Goal: Information Seeking & Learning: Learn about a topic

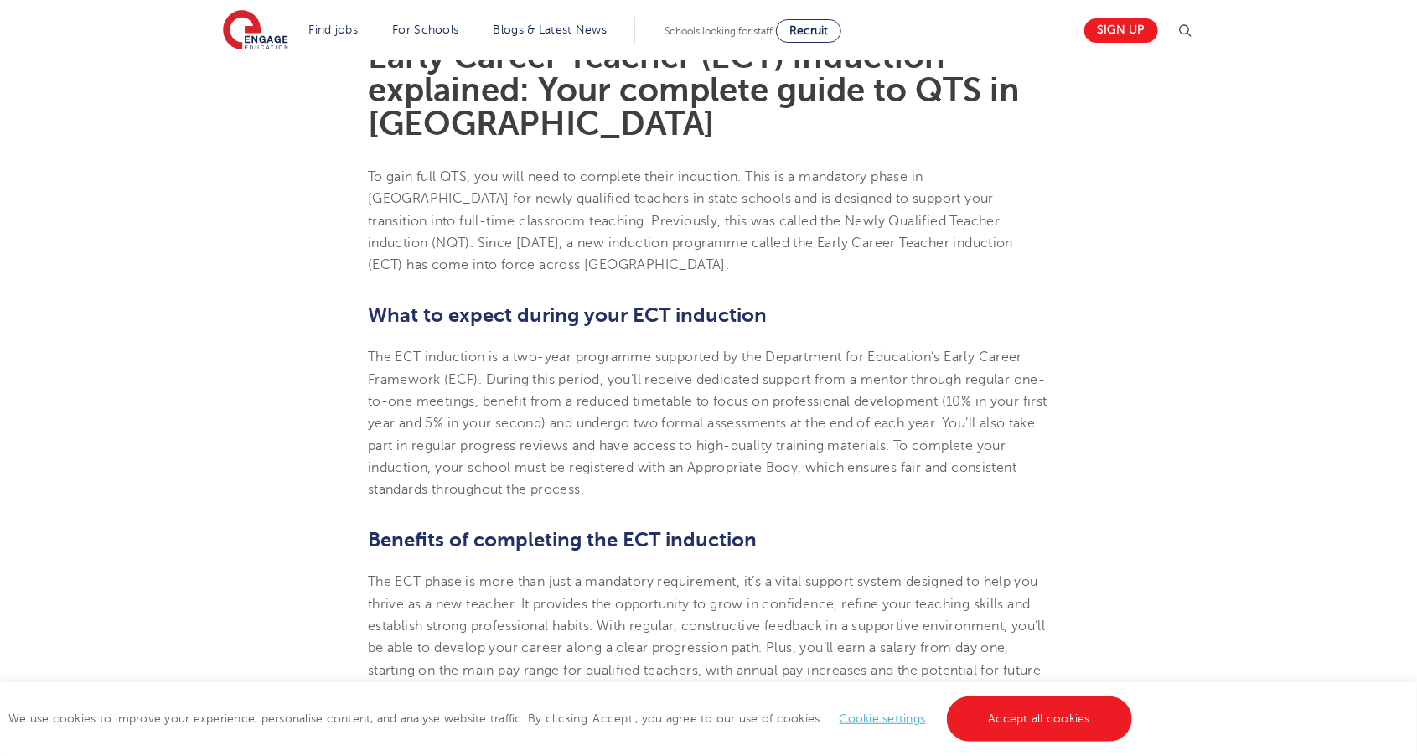
scroll to position [485, 0]
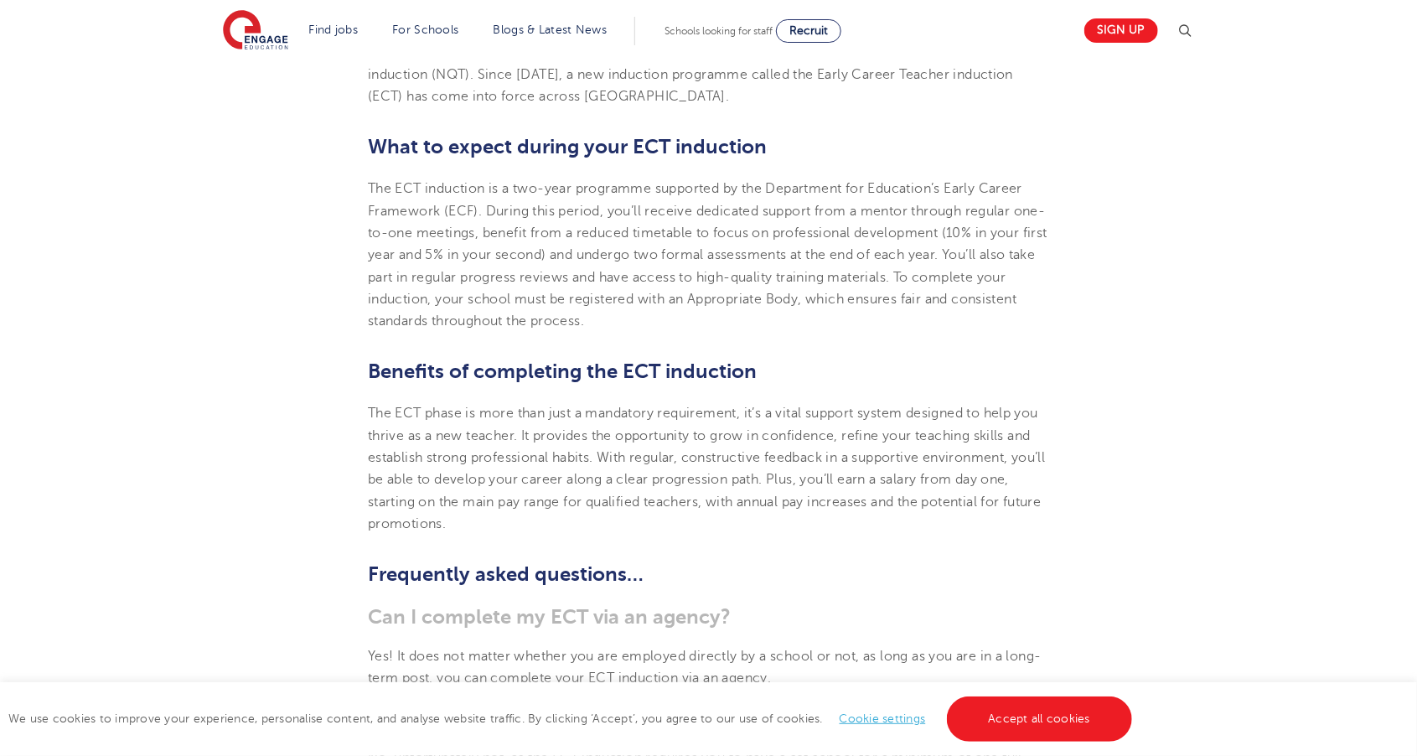
scroll to position [653, 0]
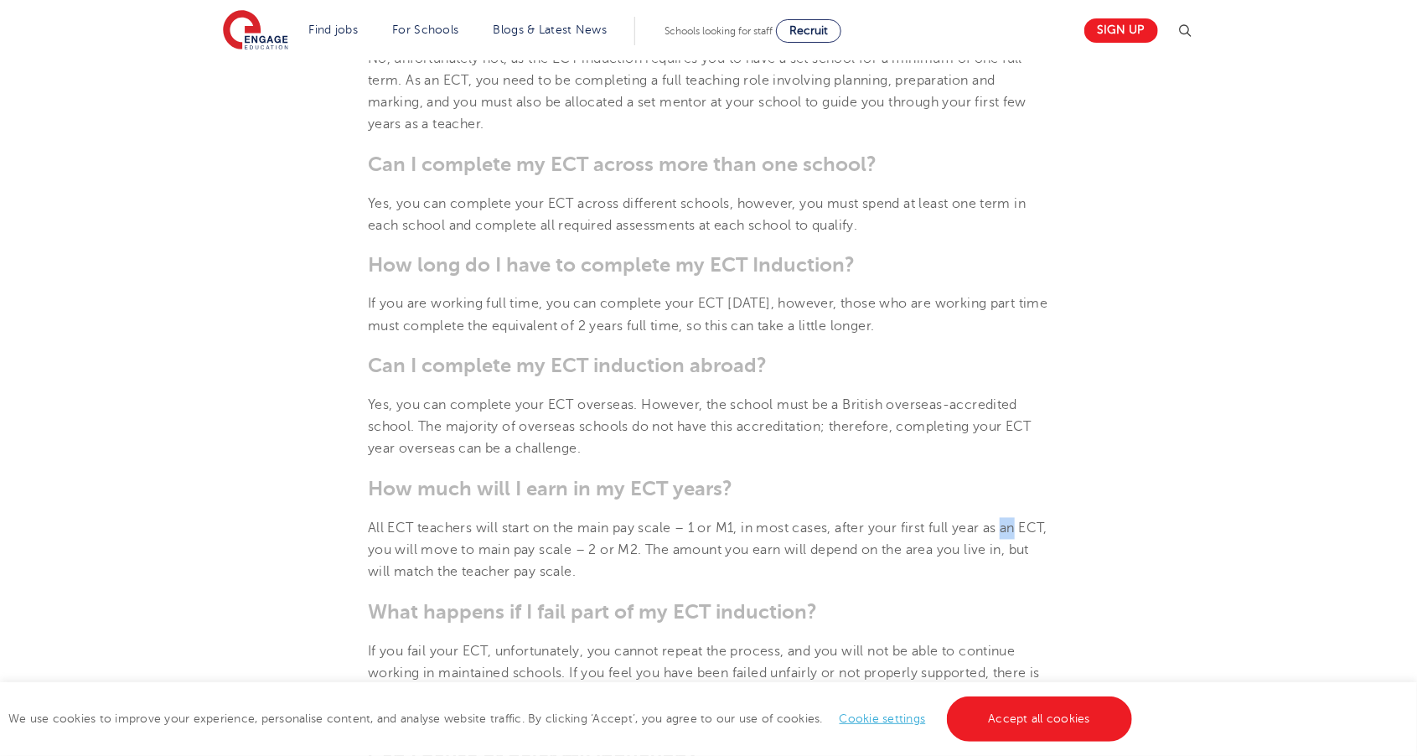
scroll to position [1351, 0]
click at [1190, 350] on section "13th June 2025 Early Career Teacher (ECT) induction explained: Your complete gu…" at bounding box center [708, 336] width 1017 height 2451
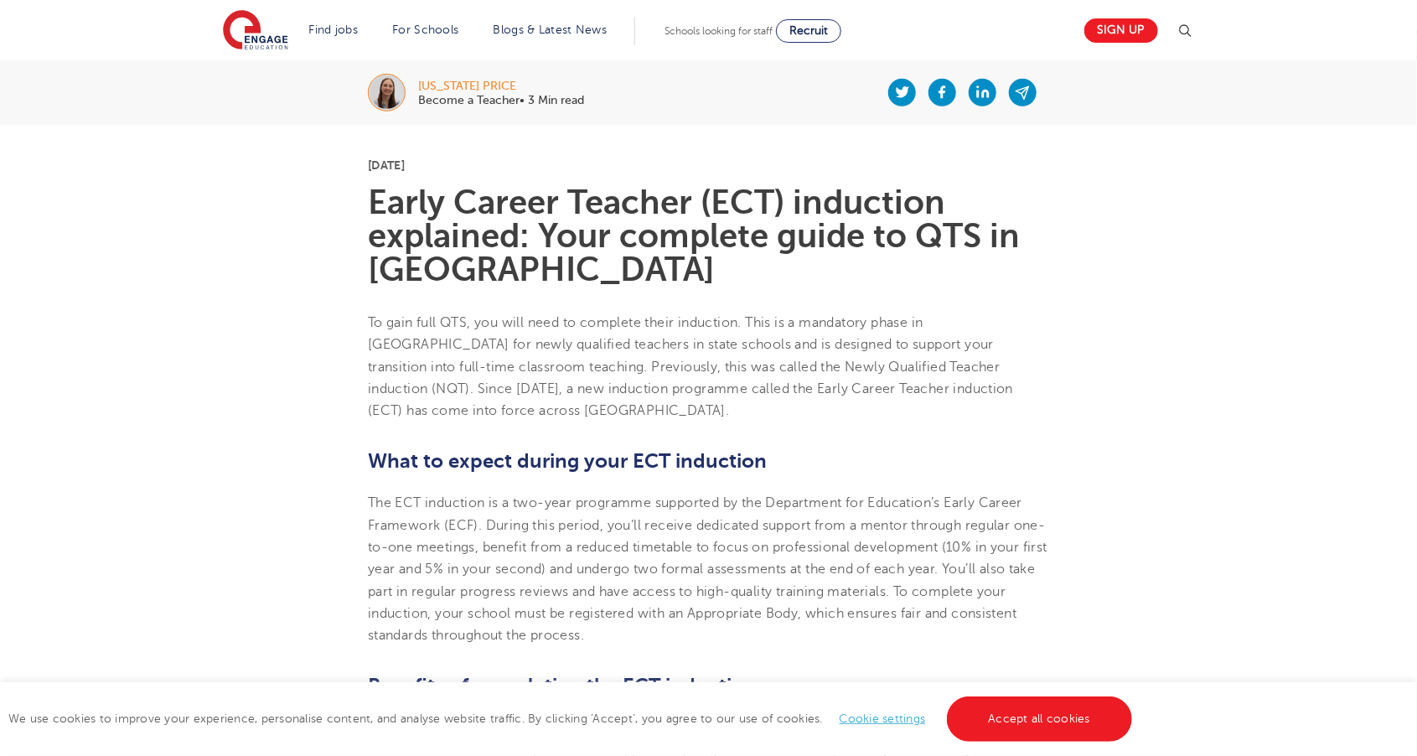
scroll to position [331, 0]
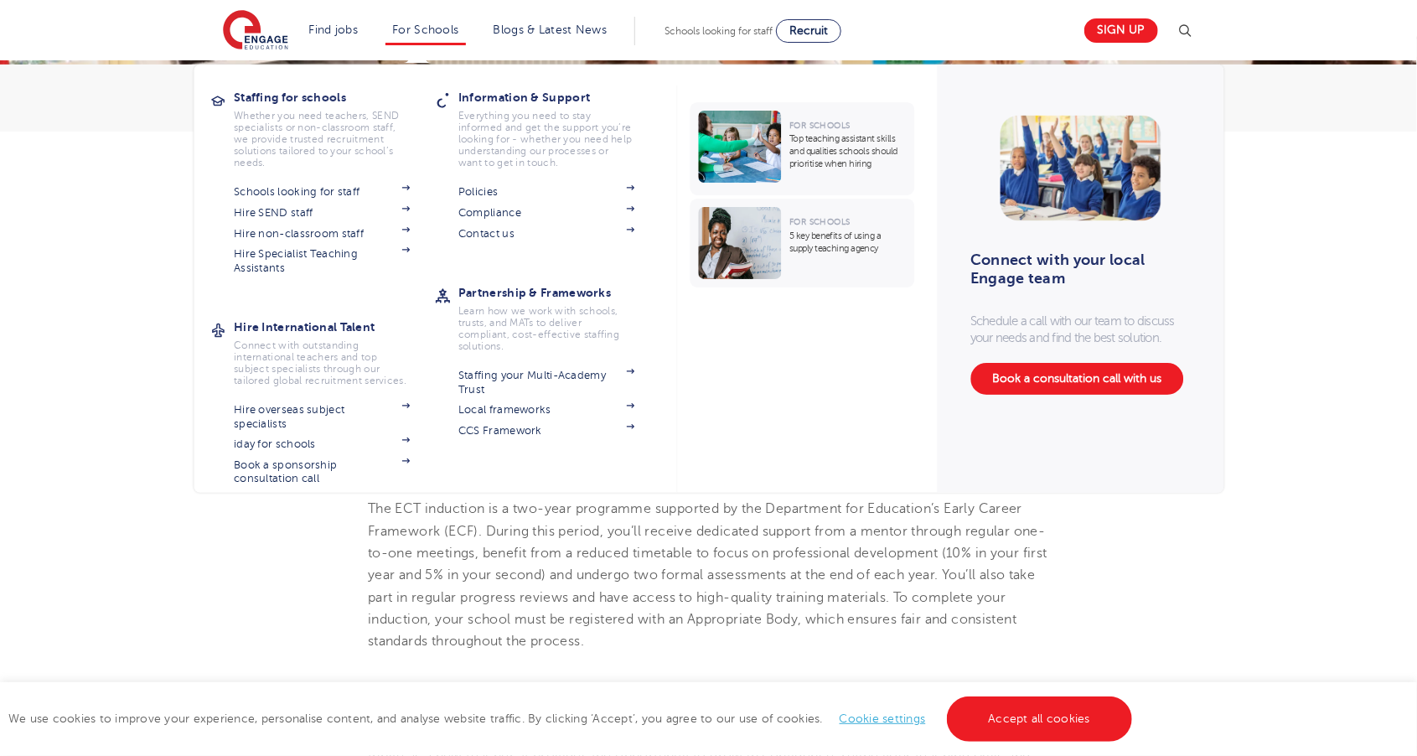
click at [407, 25] on link "For Schools" at bounding box center [425, 29] width 66 height 13
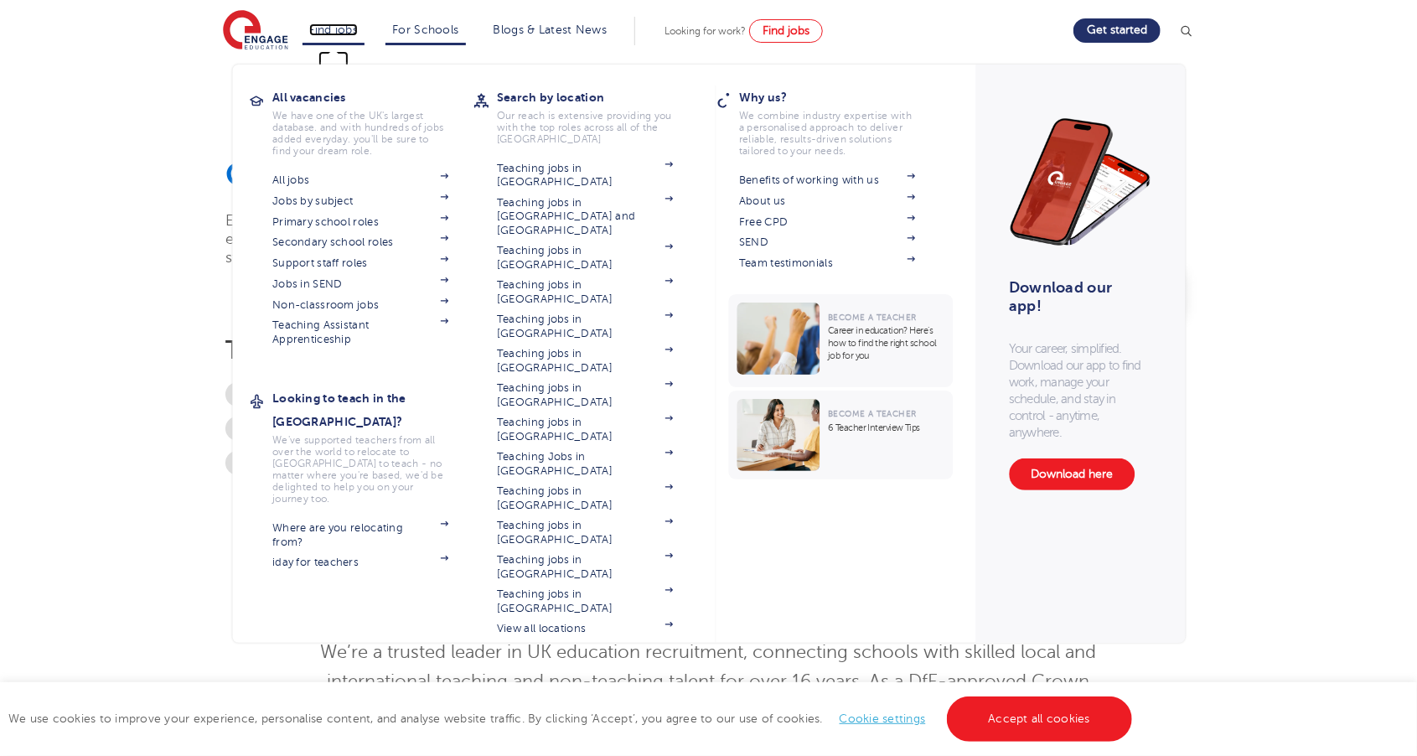
click at [320, 24] on link "Find jobs" at bounding box center [333, 29] width 49 height 13
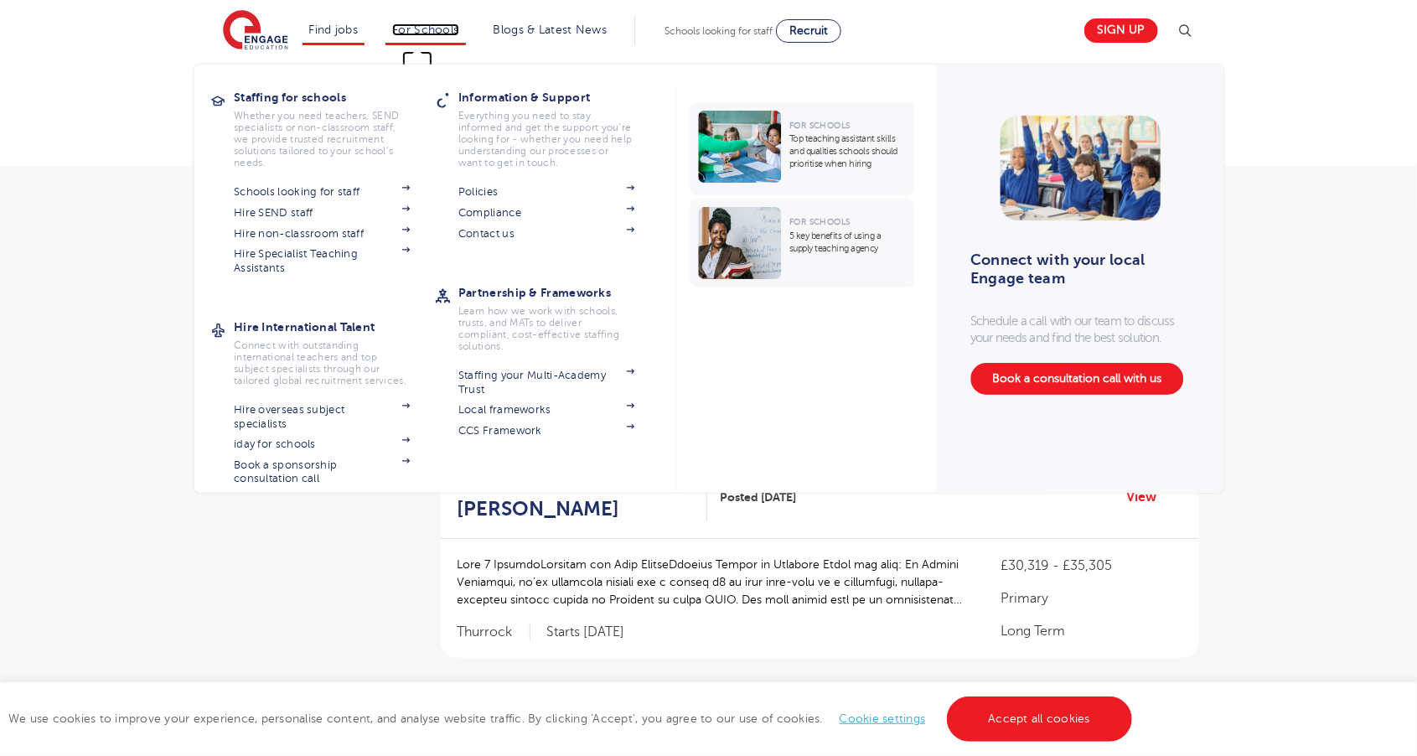
click at [412, 31] on link "For Schools" at bounding box center [425, 29] width 66 height 13
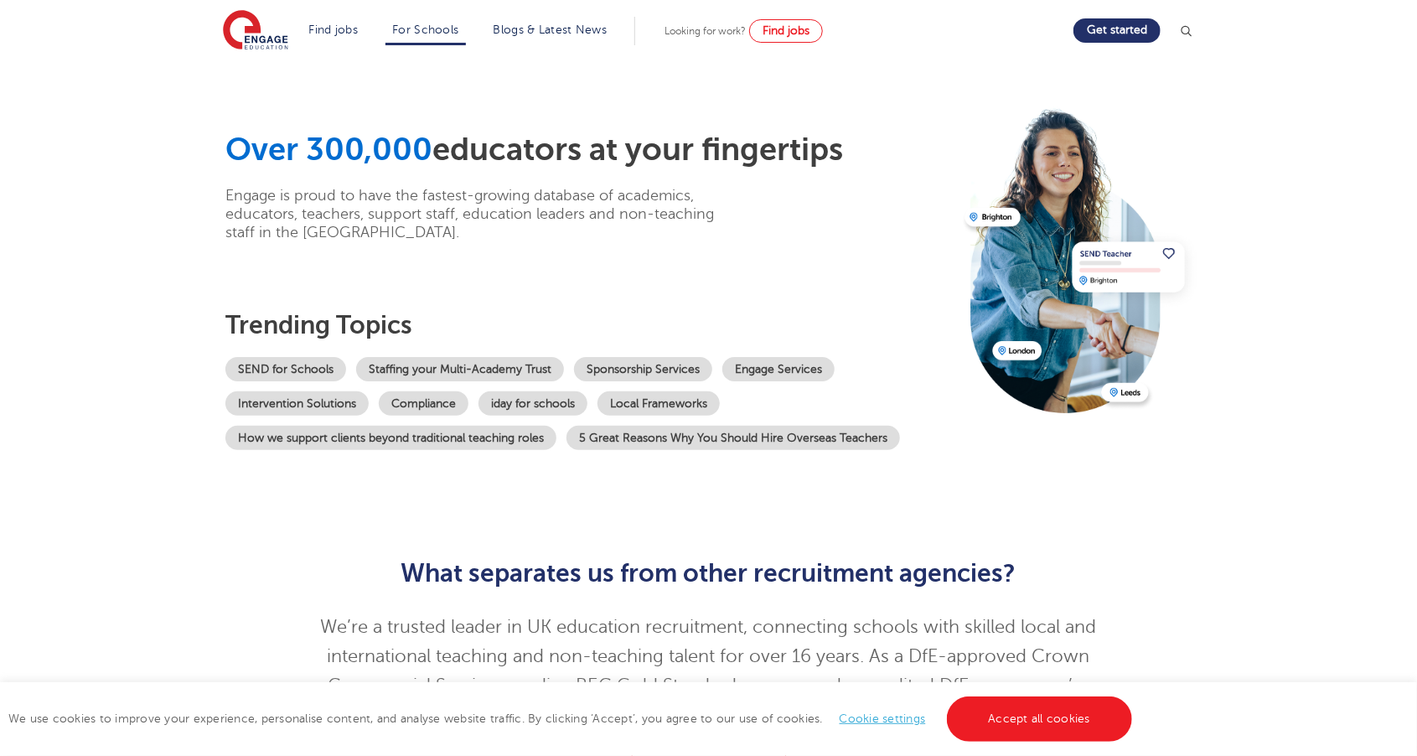
scroll to position [22, 0]
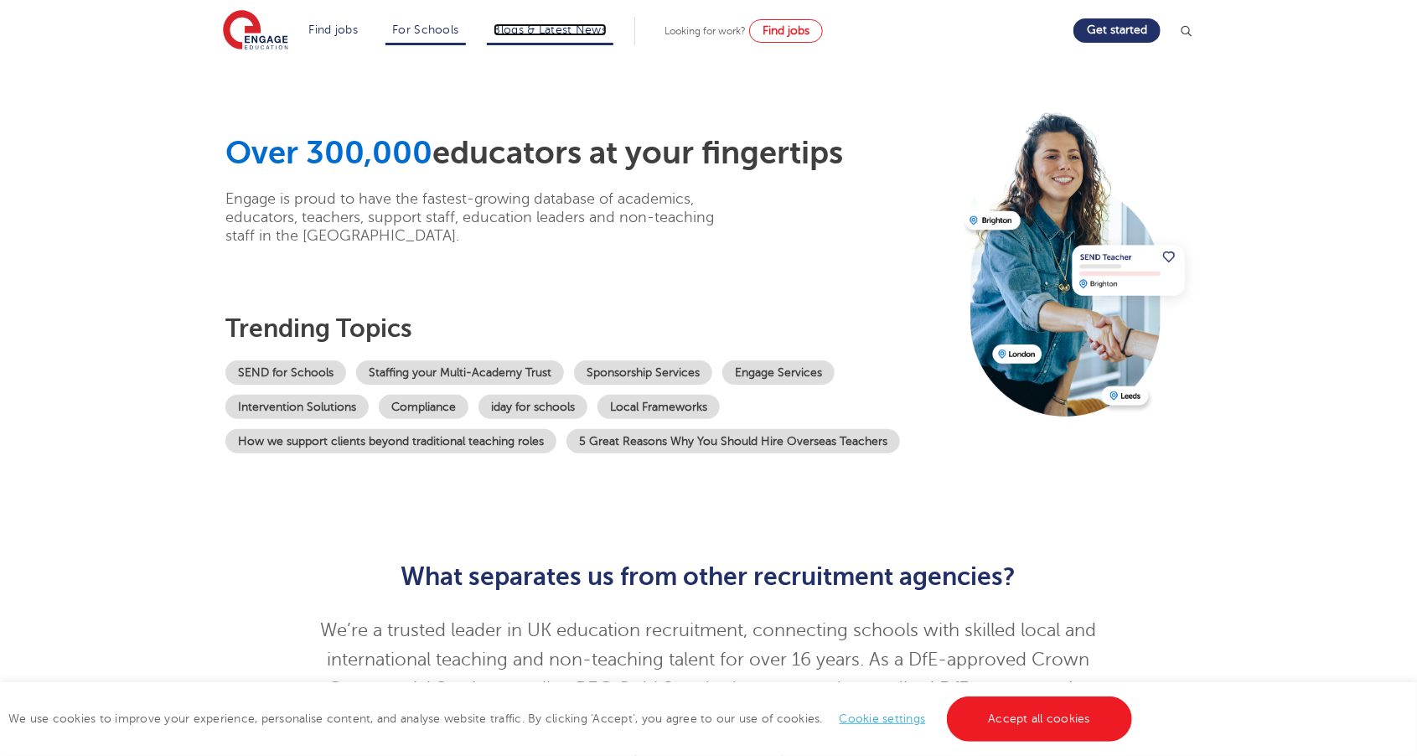
click at [574, 23] on link "Blogs & Latest News" at bounding box center [551, 29] width 114 height 13
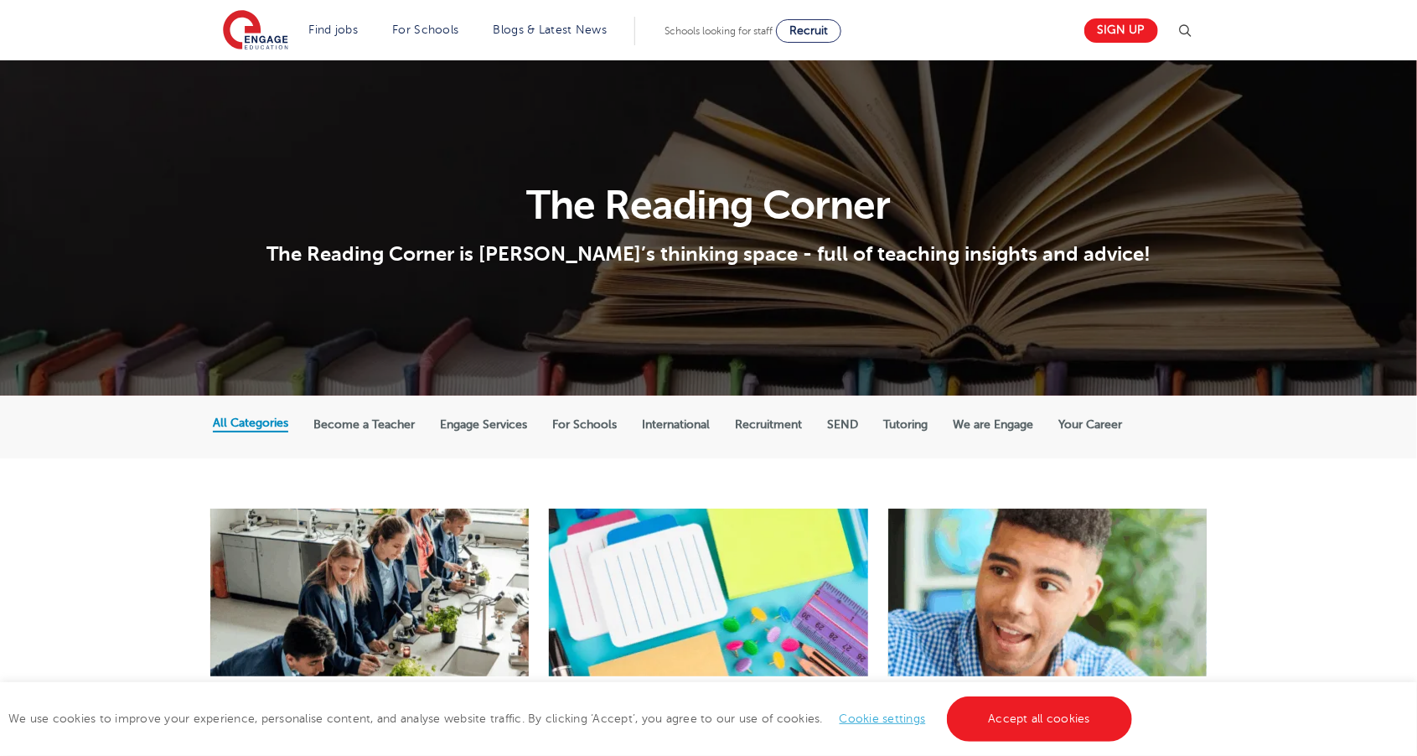
click at [387, 426] on label "Become a Teacher" at bounding box center [364, 424] width 101 height 15
click at [0, 0] on input "Become a Teacher" at bounding box center [0, 0] width 0 height 0
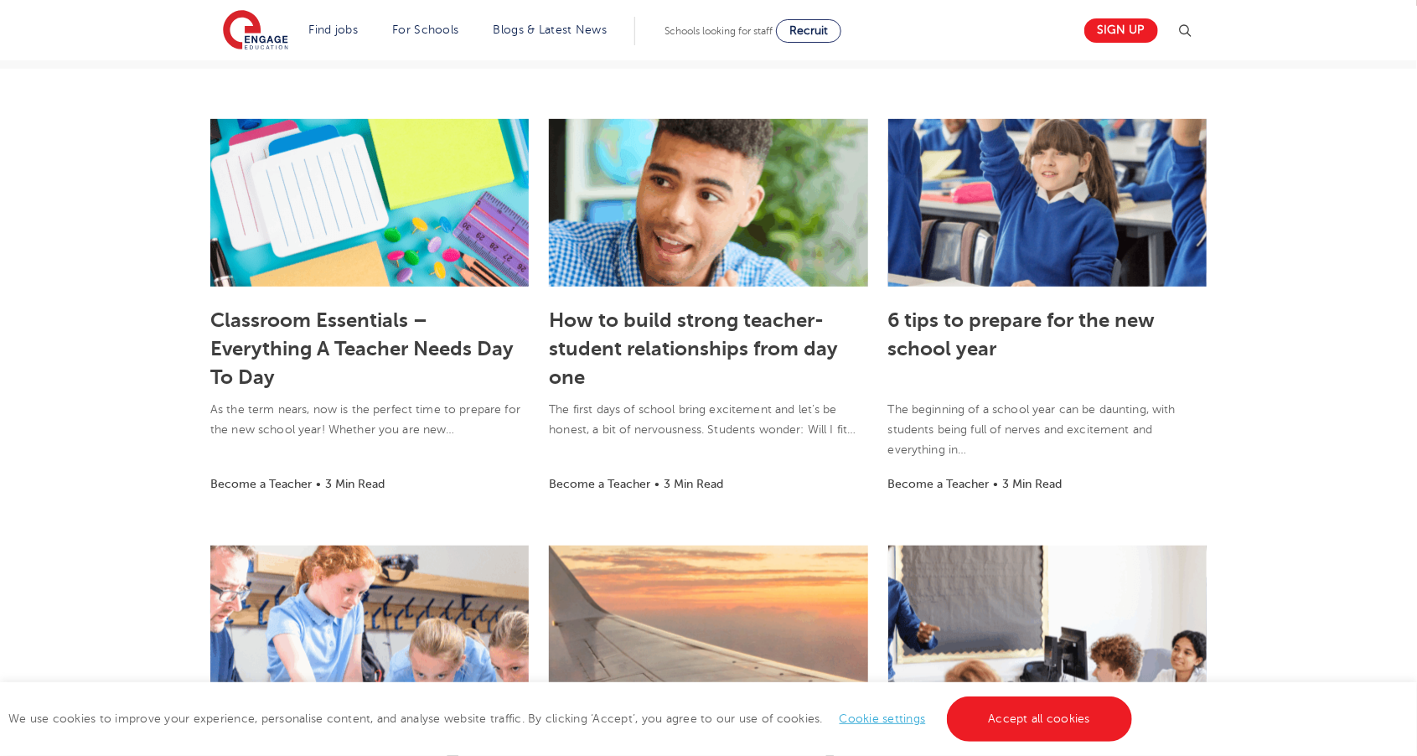
scroll to position [388, 0]
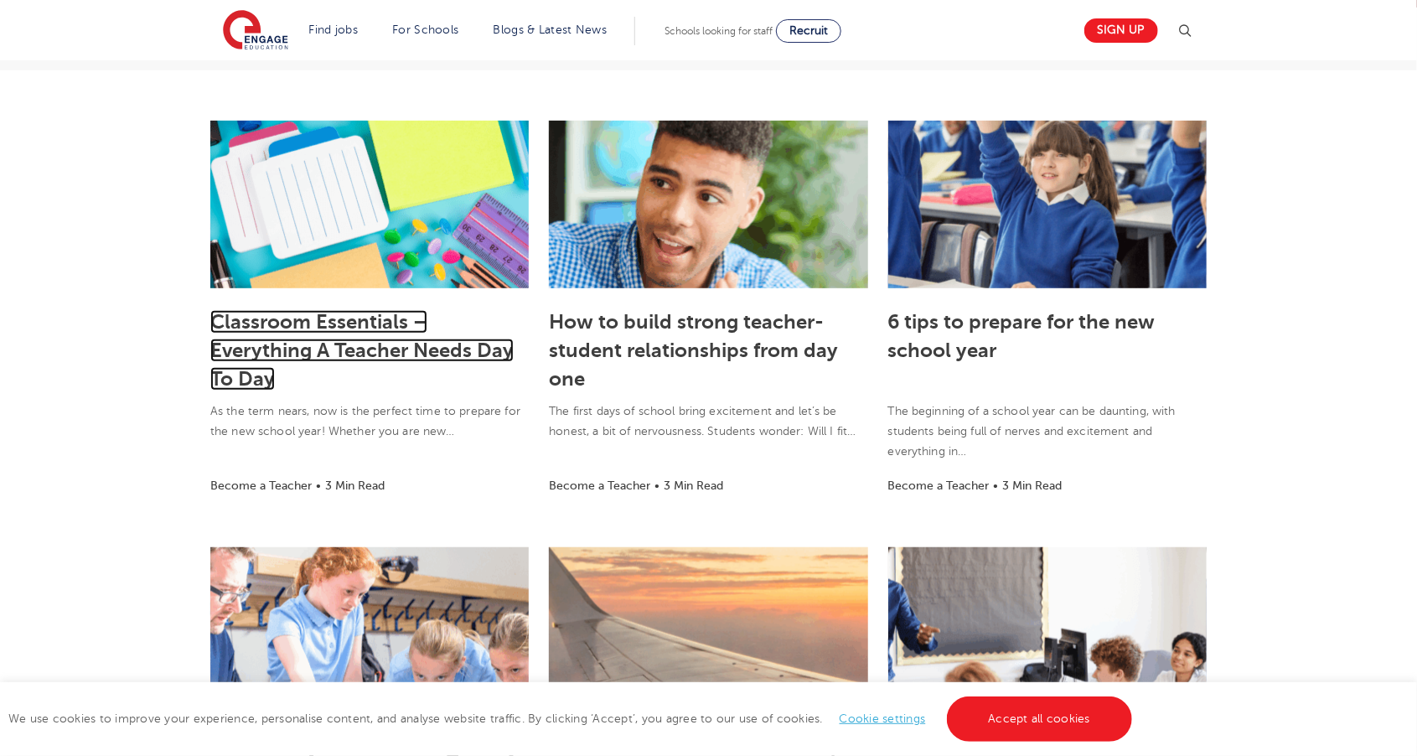
click at [447, 351] on link "Classroom Essentials – Everything A Teacher Needs Day To Day" at bounding box center [361, 350] width 303 height 80
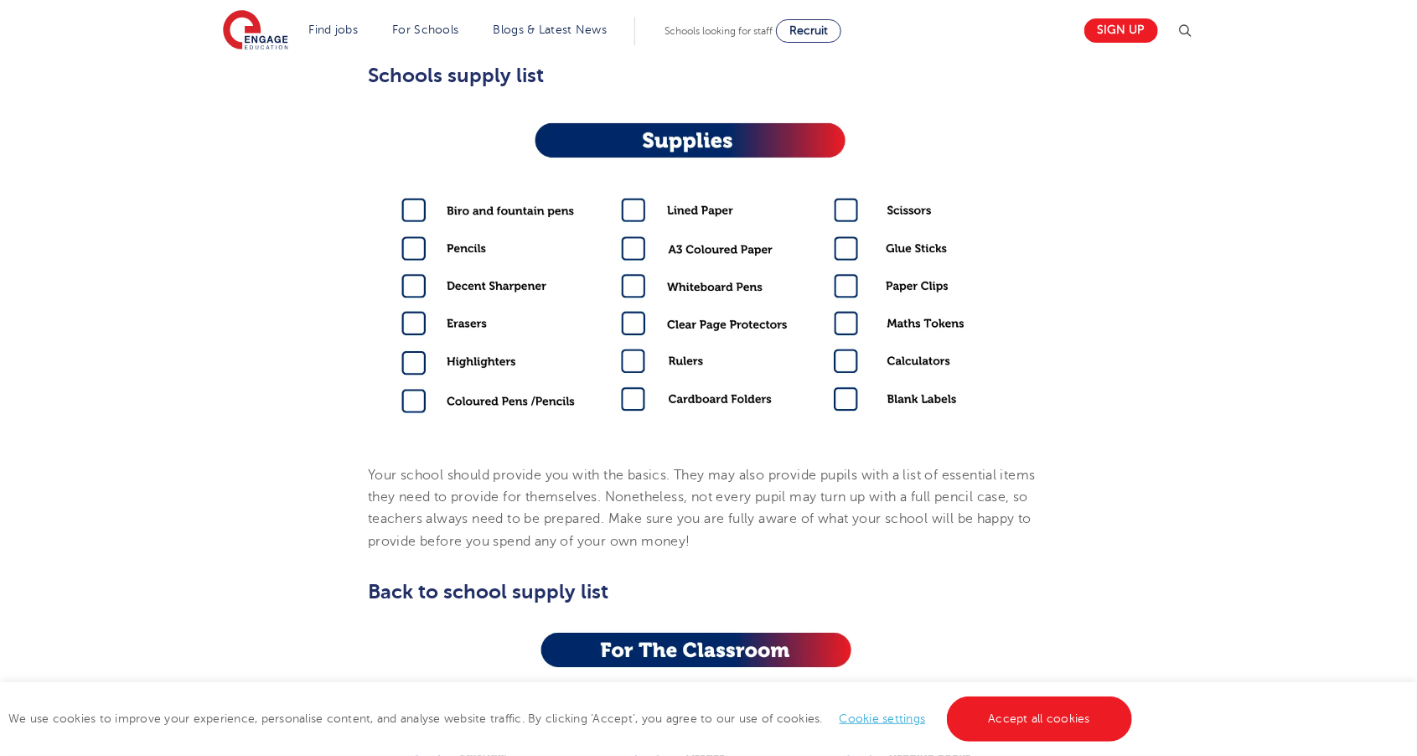
scroll to position [773, 0]
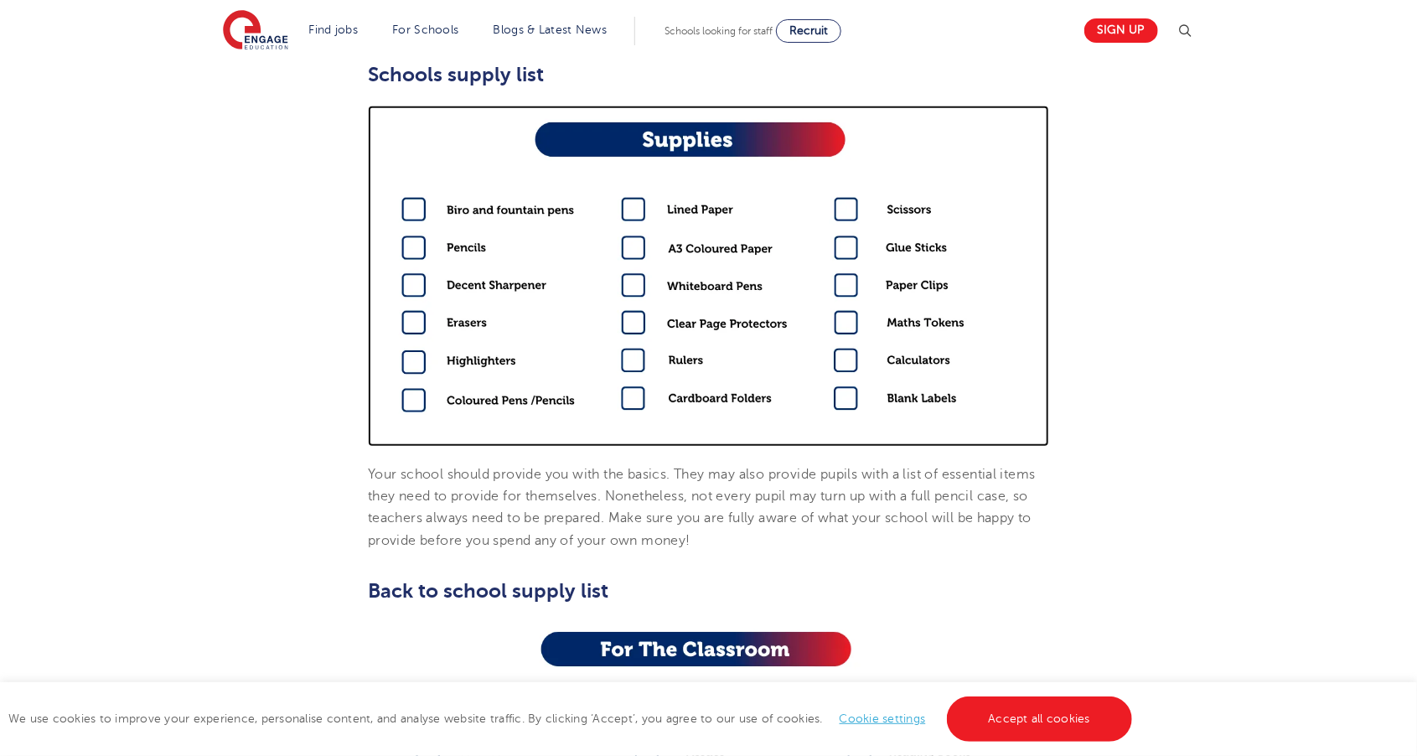
click at [853, 391] on img at bounding box center [709, 276] width 682 height 341
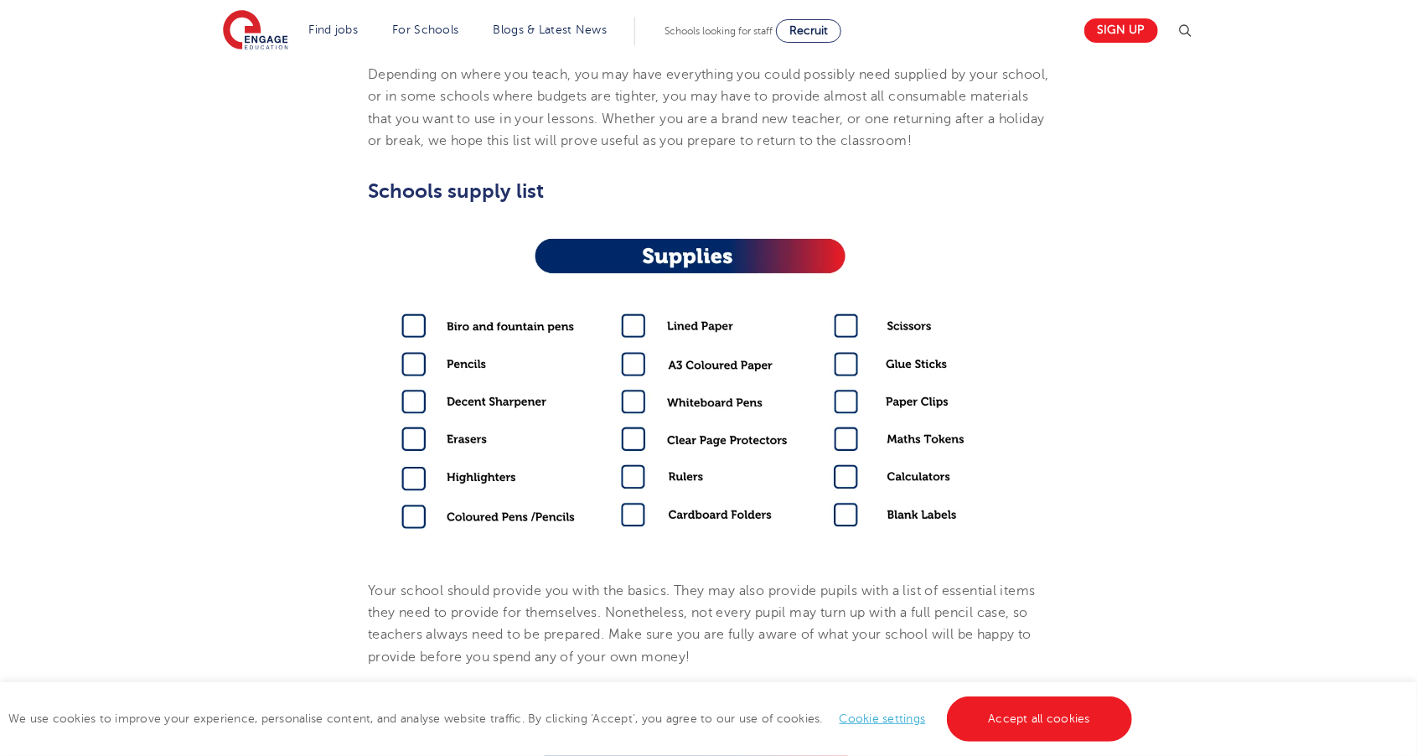
scroll to position [657, 0]
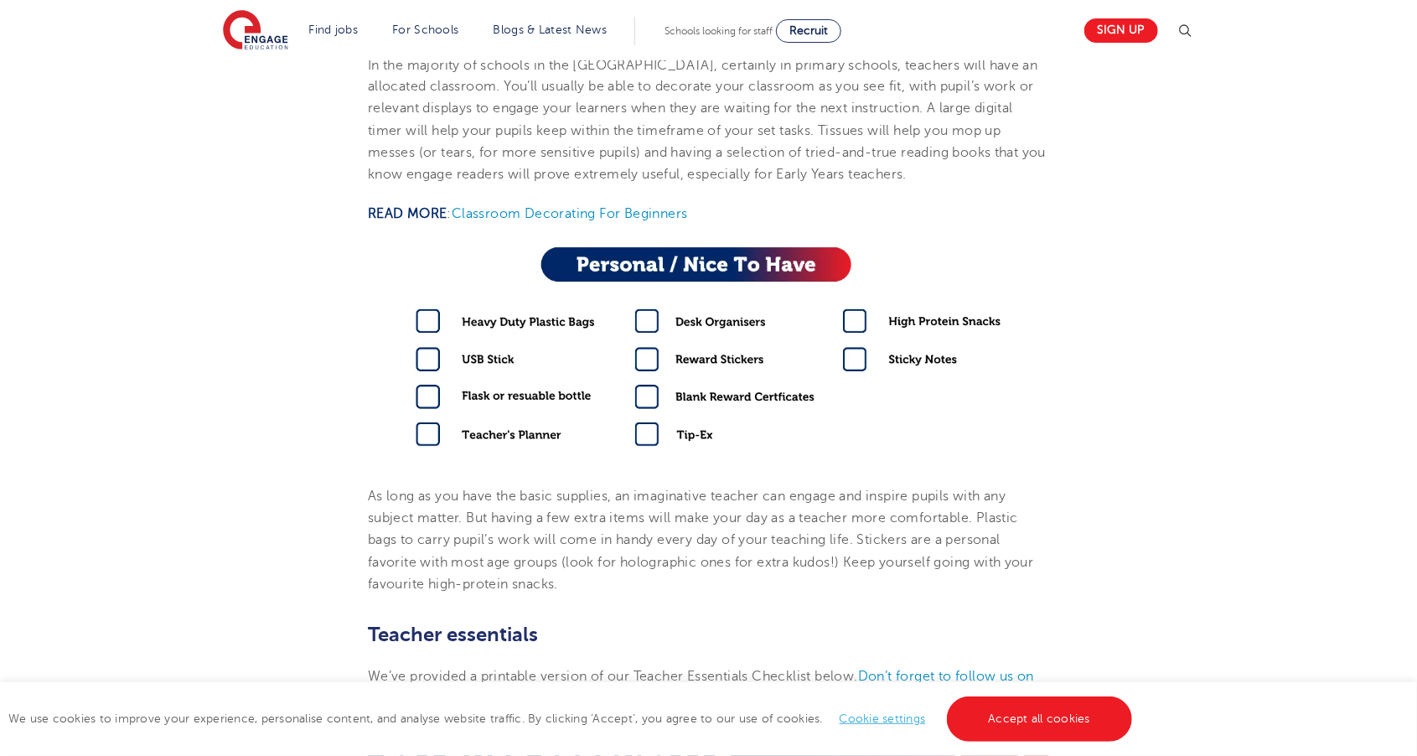
click at [172, 520] on div "engage Become a Teacher• 3 Min read [DATE] Classroom Essentials – Everything A …" at bounding box center [708, 488] width 1417 height 4024
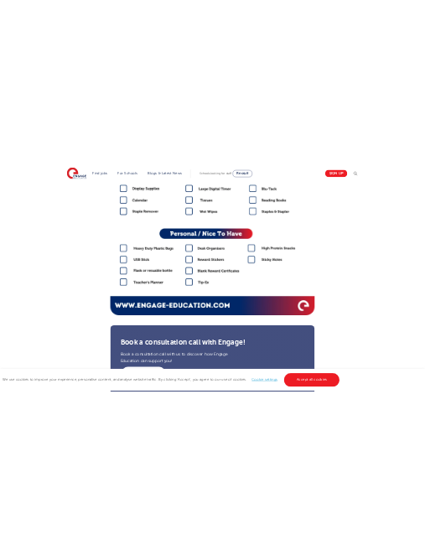
scroll to position [2771, 0]
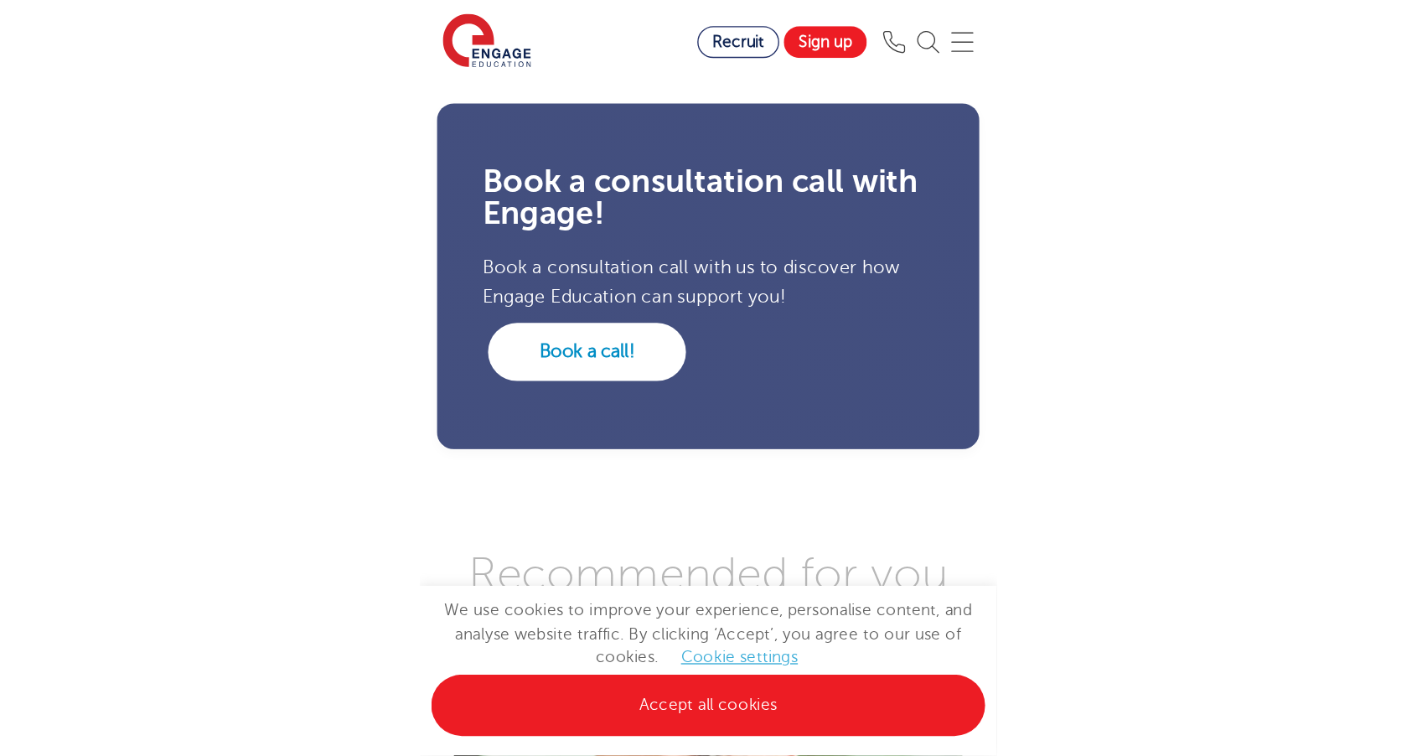
scroll to position [2770, 0]
